Goal: Information Seeking & Learning: Find specific fact

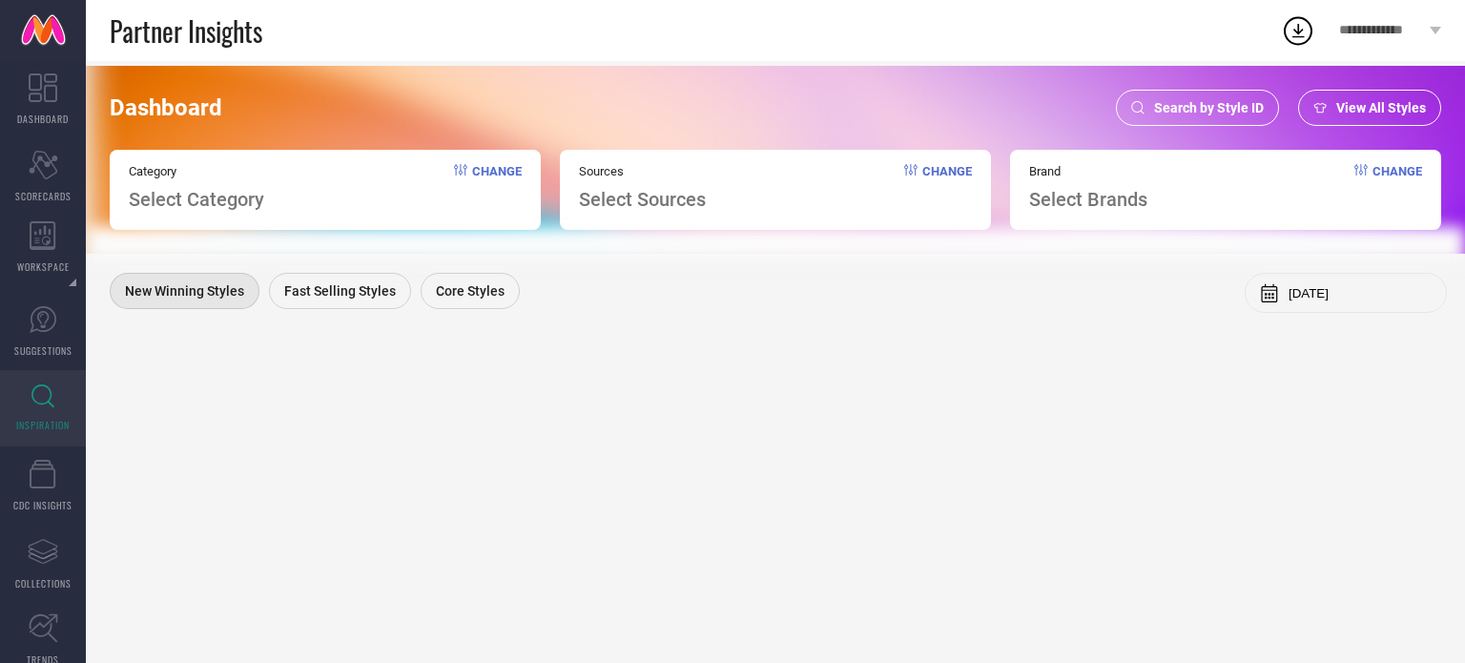
click at [1154, 106] on div "Search by Style ID" at bounding box center [1197, 108] width 163 height 36
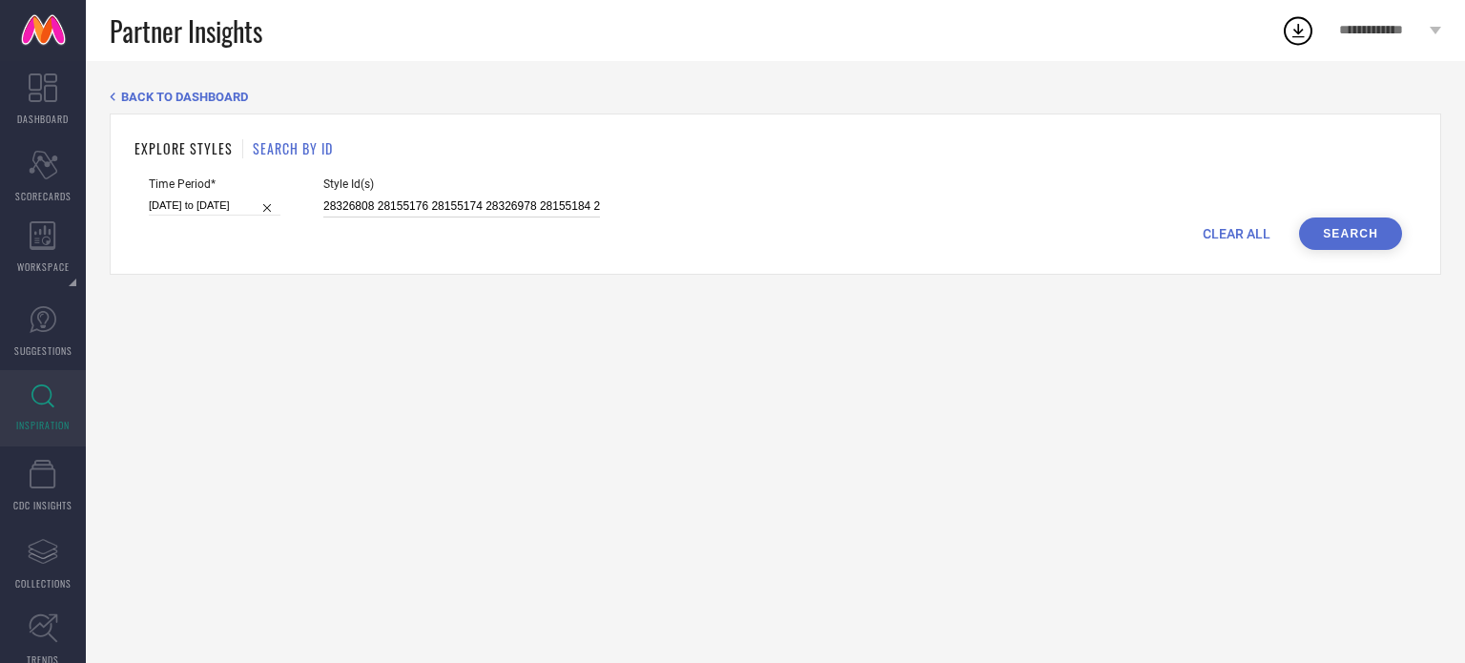
click at [506, 205] on input "28326808 28155176 28155174 28326978 28155184 25379454 30129331 29960974 2439422…" at bounding box center [461, 207] width 277 height 22
paste input "24194336 29968002 33168854 31667721 25120374 24310240 29608608 25120400 1033677…"
type input "24194336 29968002 33168854 31667721 25120374 24310240 29608608 25120400 1033677…"
select select "4"
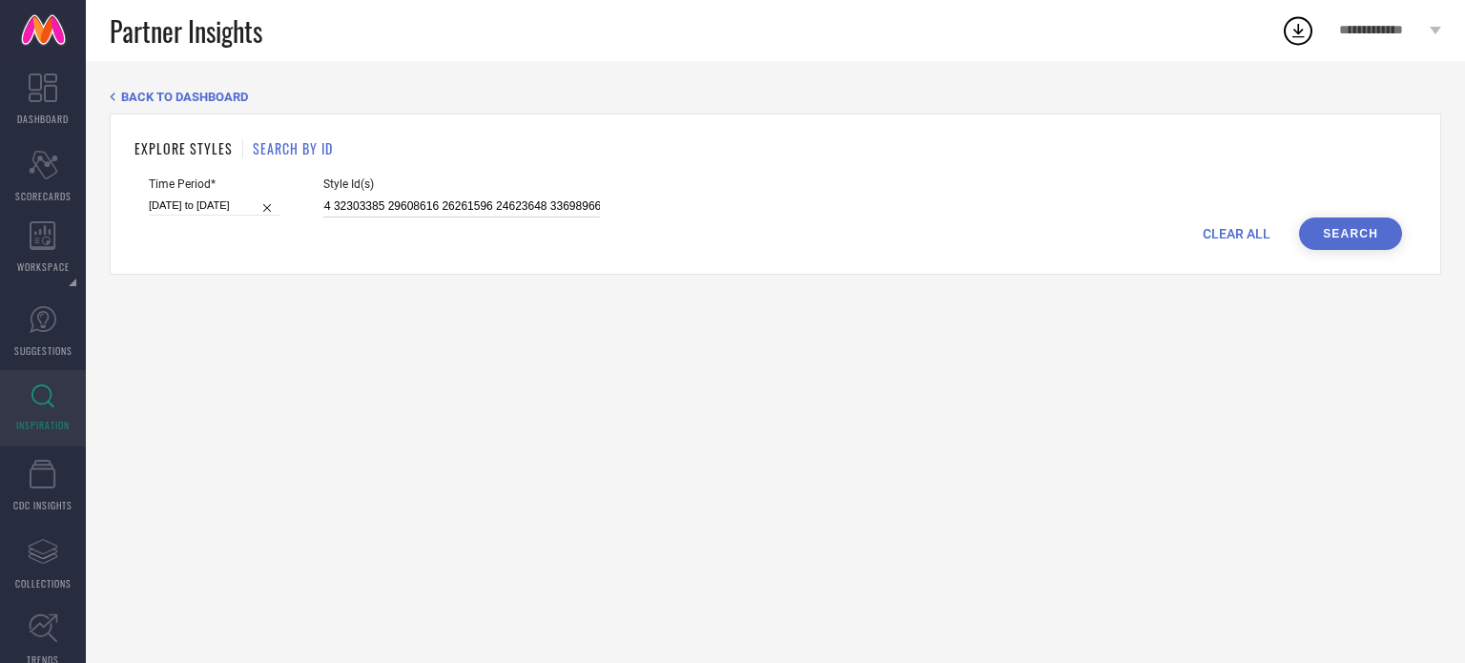
select select "2025"
select select "5"
select select "2025"
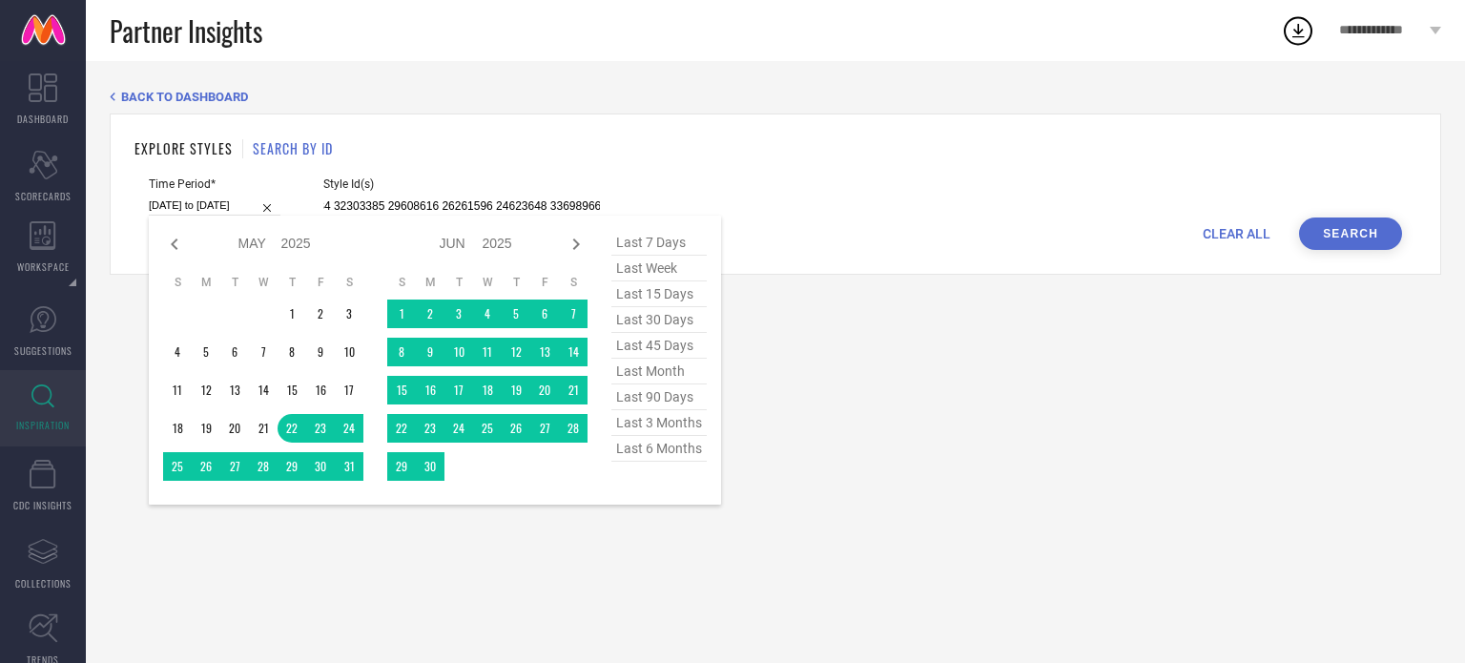
click at [179, 206] on input "[DATE] to [DATE]" at bounding box center [215, 206] width 132 height 20
type input "24194336 29968002 33168854 31667721 25120374 24310240 29608608 25120400 1033677…"
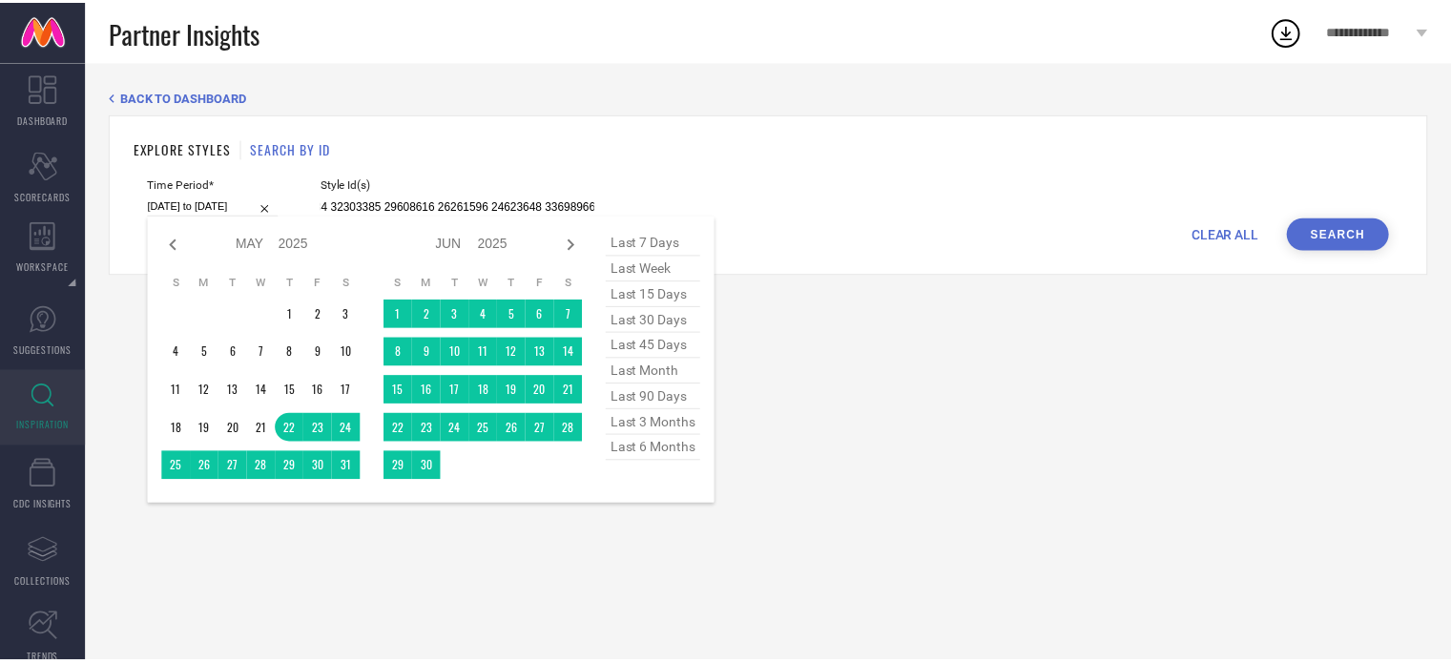
scroll to position [0, 0]
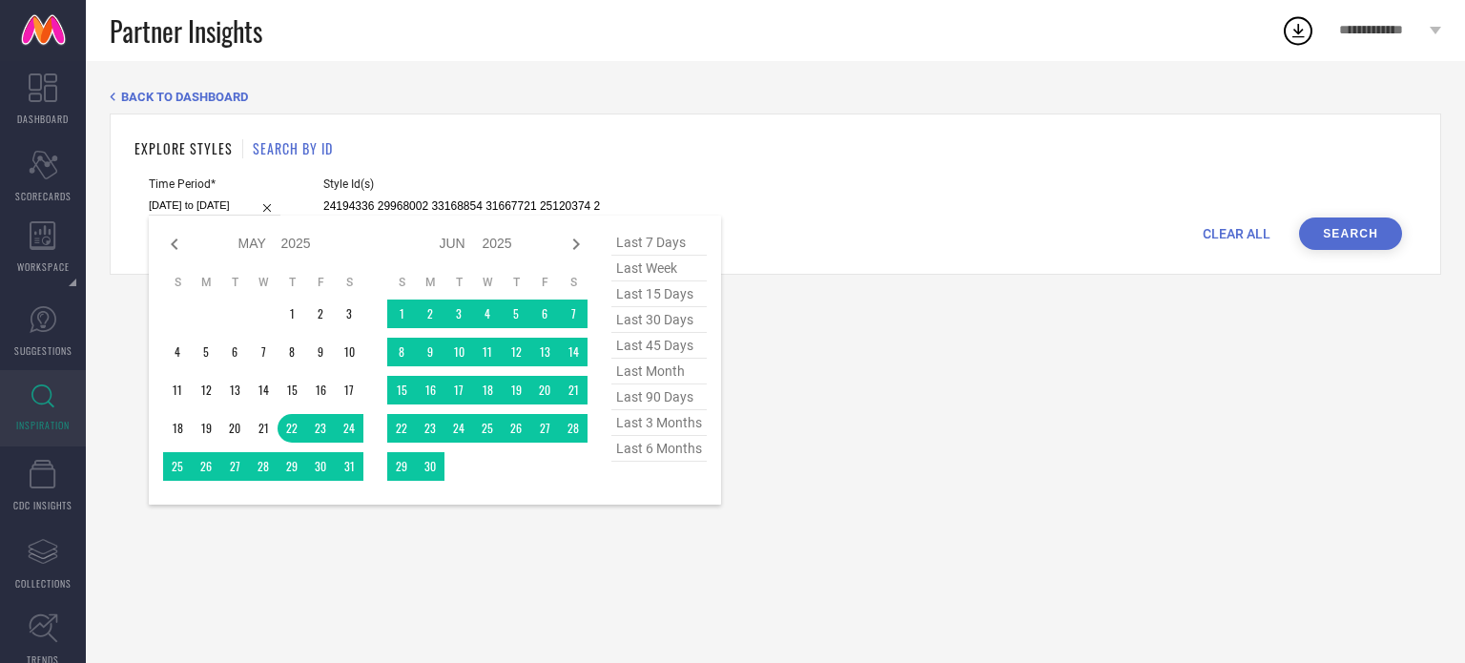
click at [639, 402] on span "last 90 days" at bounding box center [659, 397] width 95 height 26
type input "[DATE] to [DATE]"
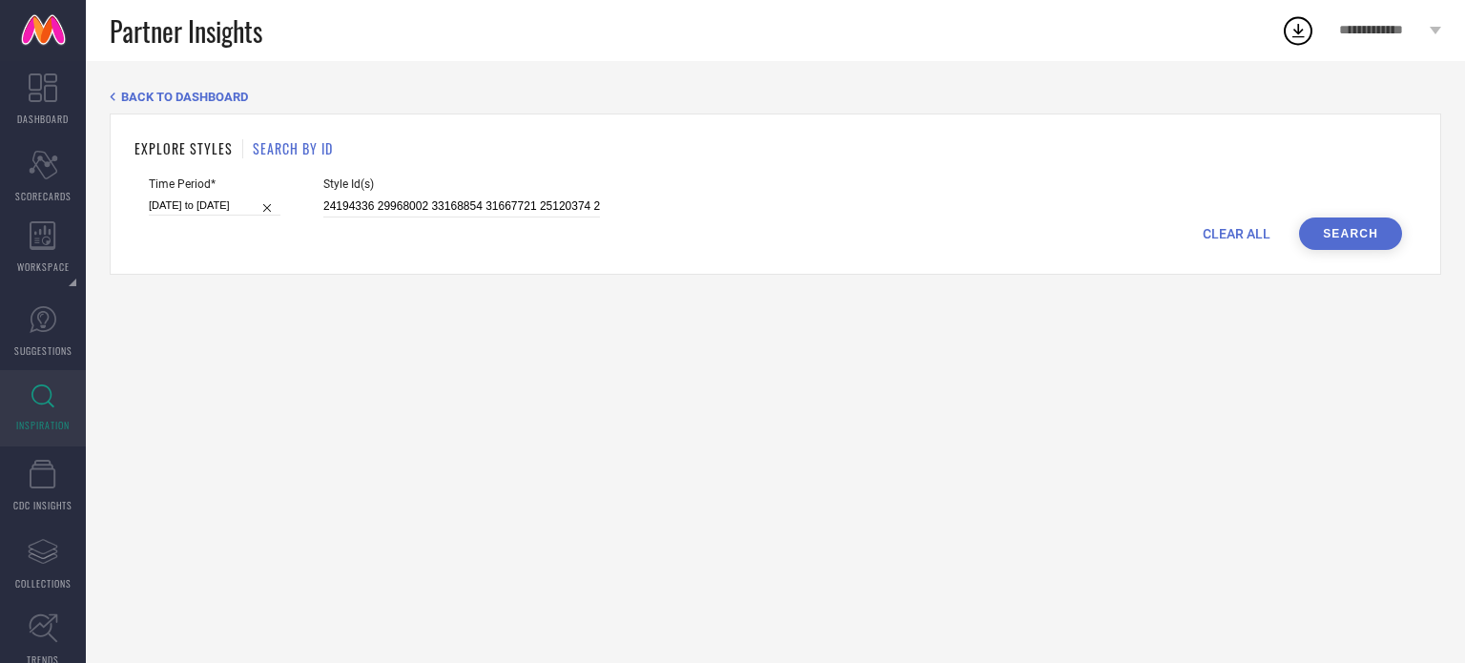
click at [1354, 236] on button "Search" at bounding box center [1350, 234] width 103 height 32
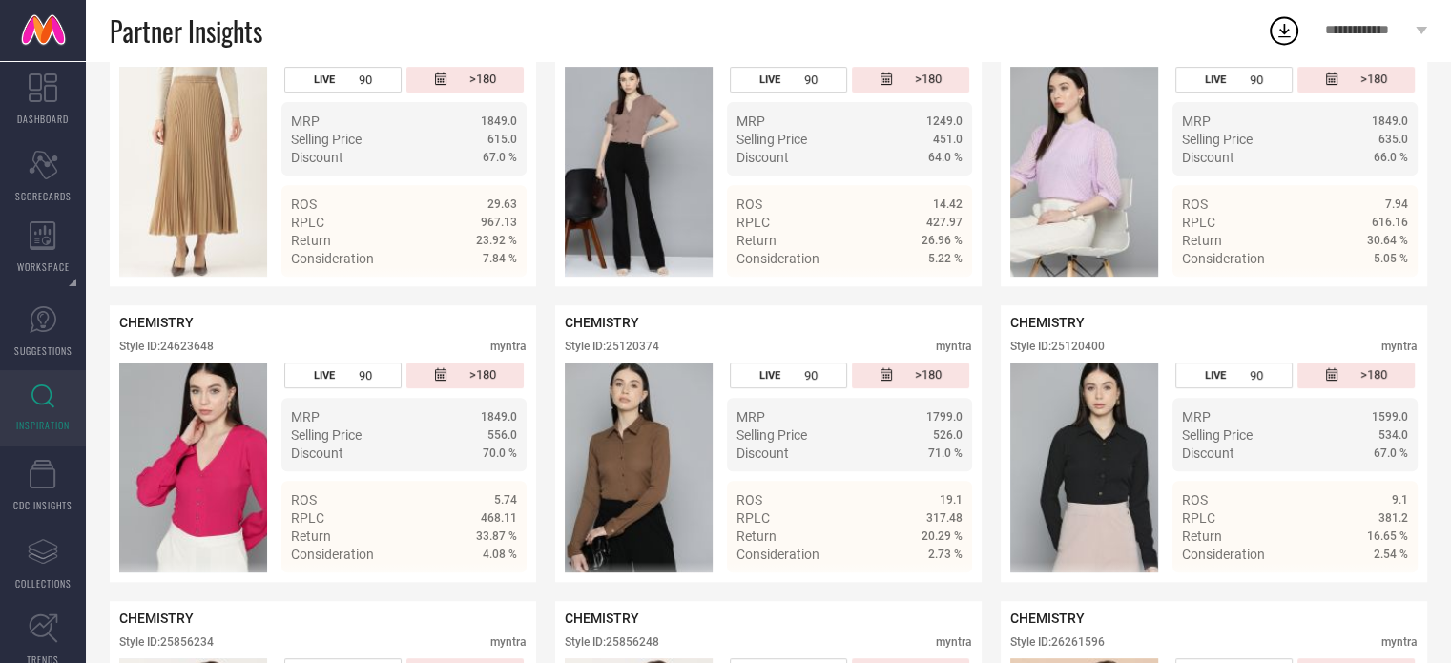
scroll to position [641, 0]
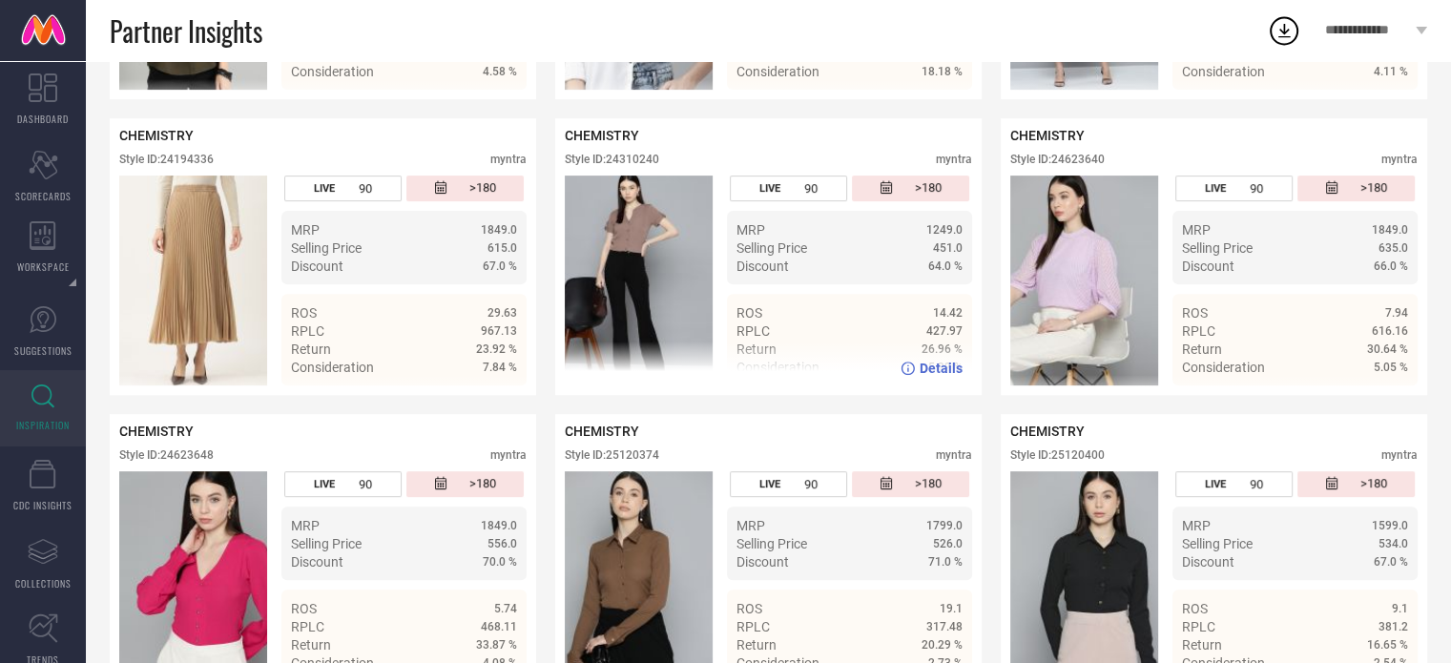
click at [633, 159] on div "Style ID: 24310240" at bounding box center [612, 159] width 94 height 13
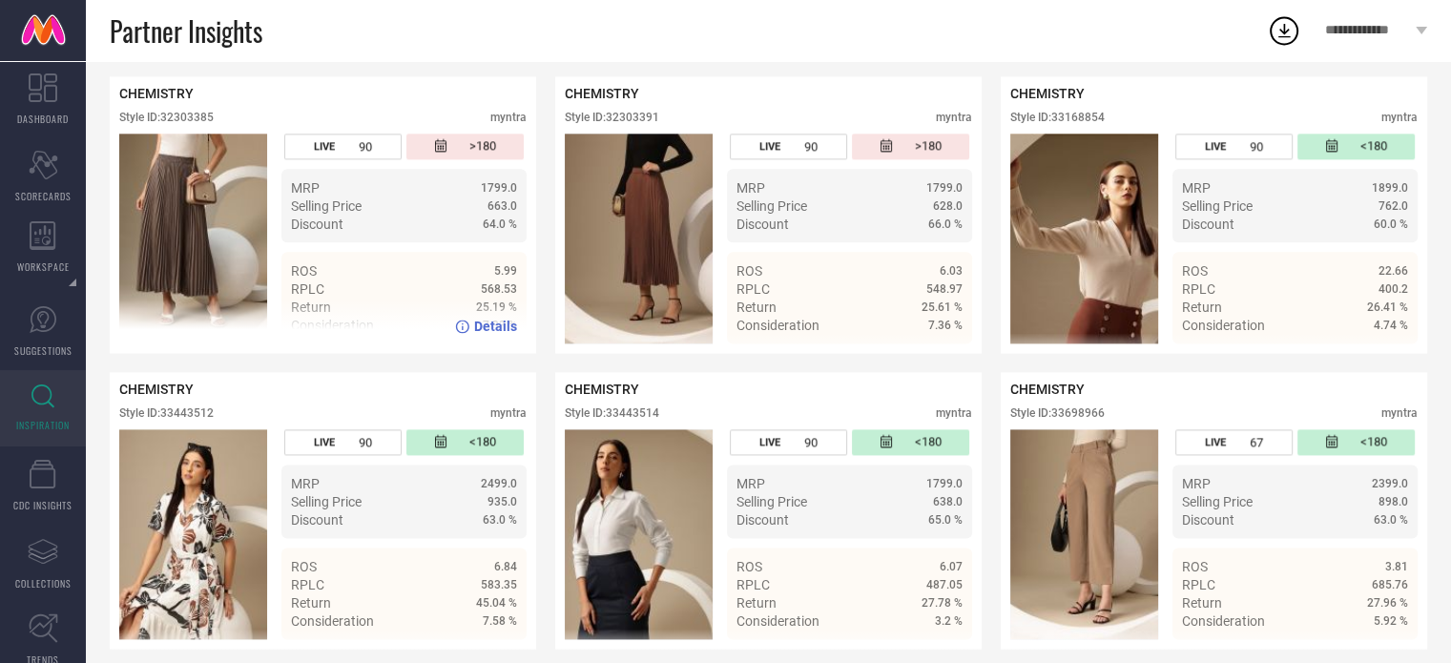
scroll to position [2493, 0]
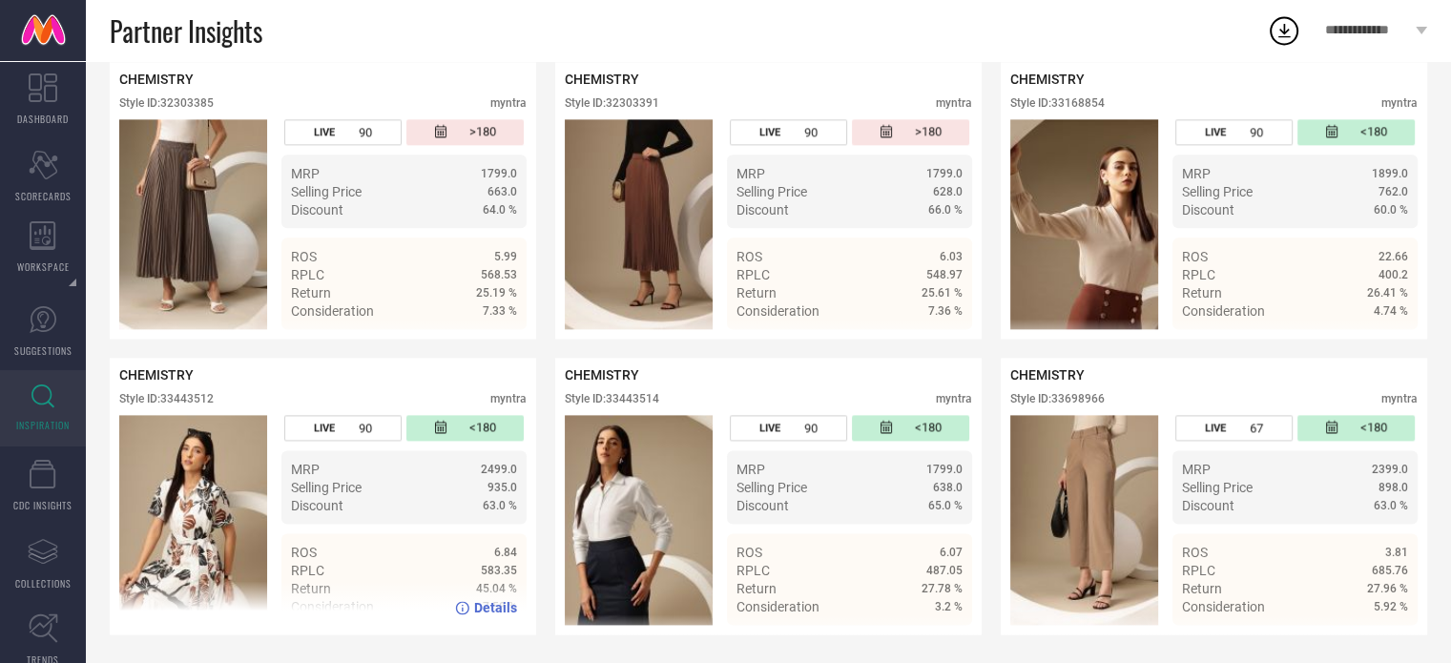
click at [197, 392] on div "Style ID: 33443512" at bounding box center [166, 398] width 94 height 13
copy div "33443512"
